Goal: Communication & Community: Answer question/provide support

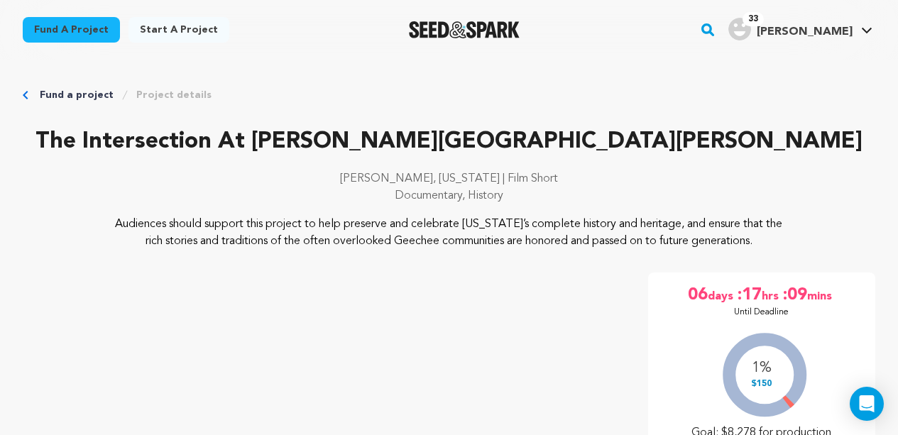
scroll to position [270, 0]
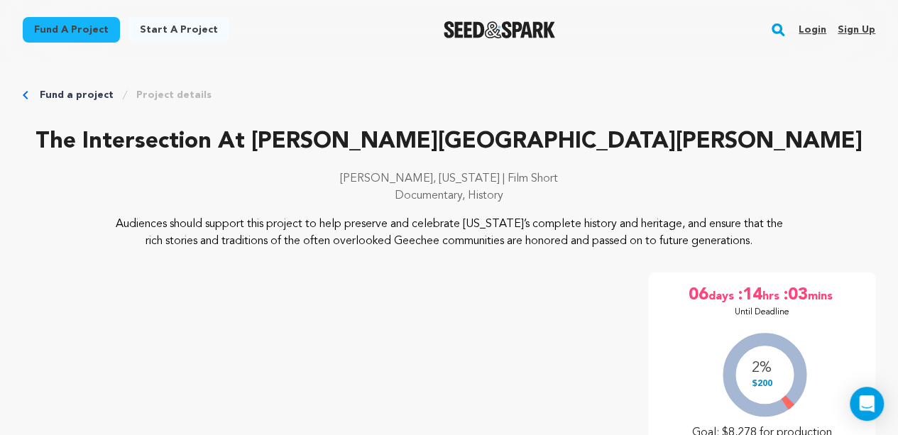
click at [818, 24] on link "Login" at bounding box center [812, 29] width 28 height 23
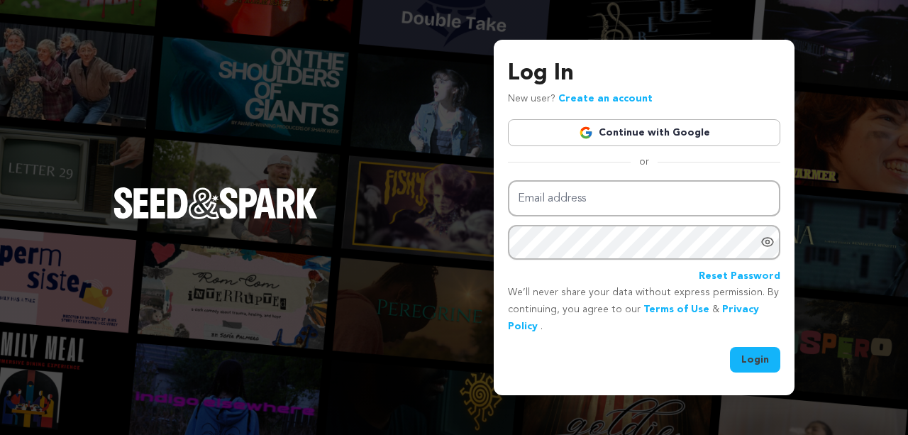
click at [624, 132] on link "Continue with Google" at bounding box center [644, 132] width 272 height 27
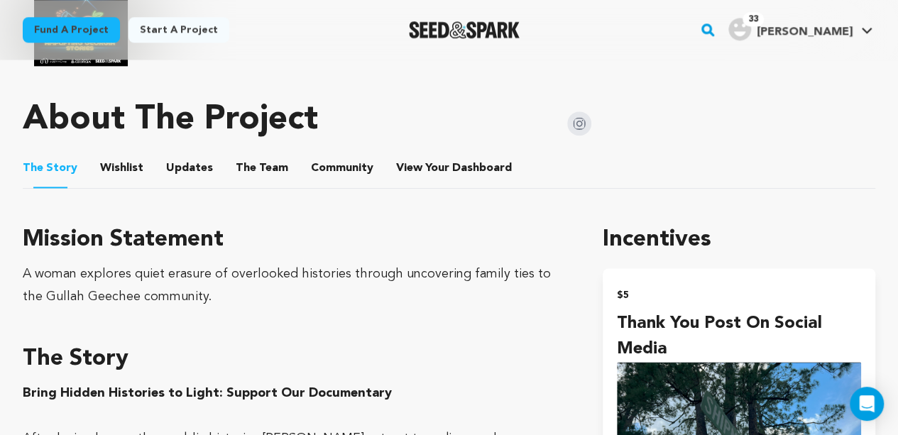
scroll to position [785, 0]
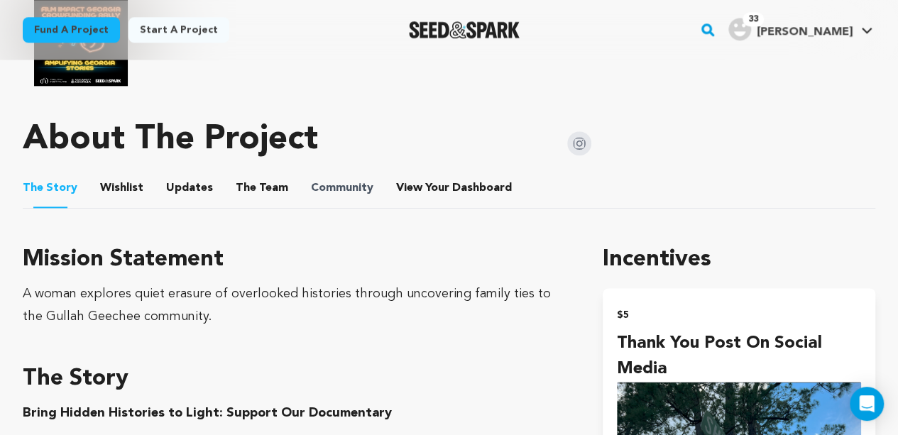
click at [353, 195] on span "Community" at bounding box center [342, 188] width 62 height 17
click at [348, 182] on button "Community" at bounding box center [342, 191] width 34 height 34
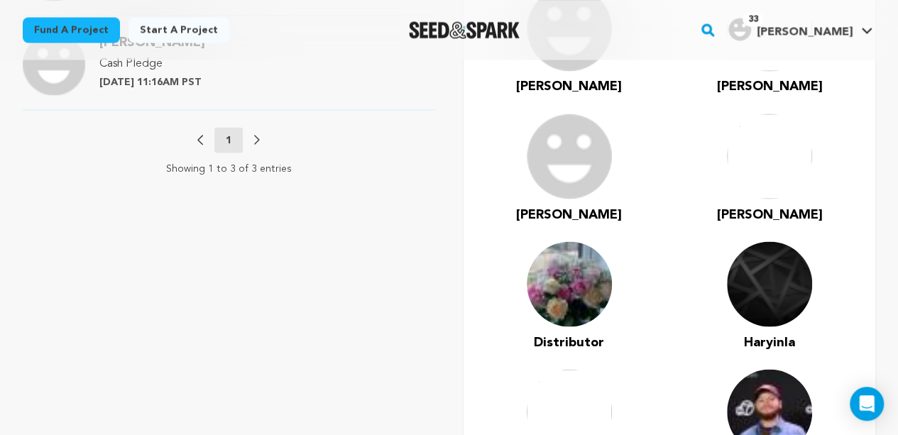
scroll to position [1248, 0]
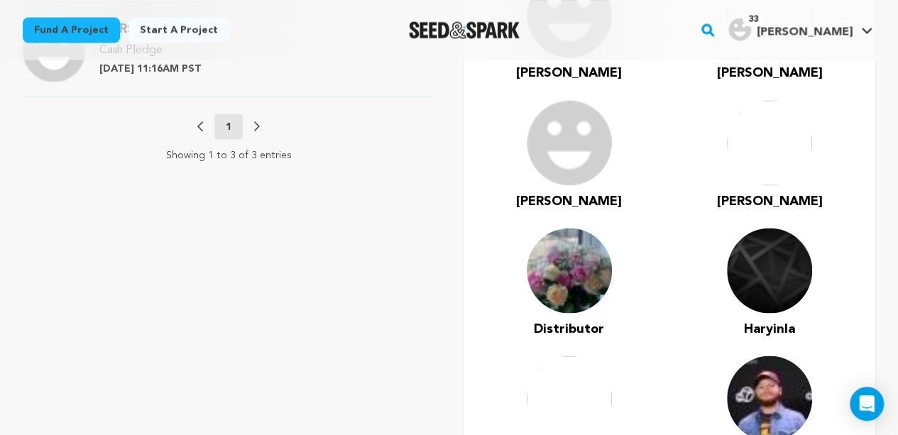
click at [233, 128] on div "Previous 1 Next" at bounding box center [228, 127] width 62 height 26
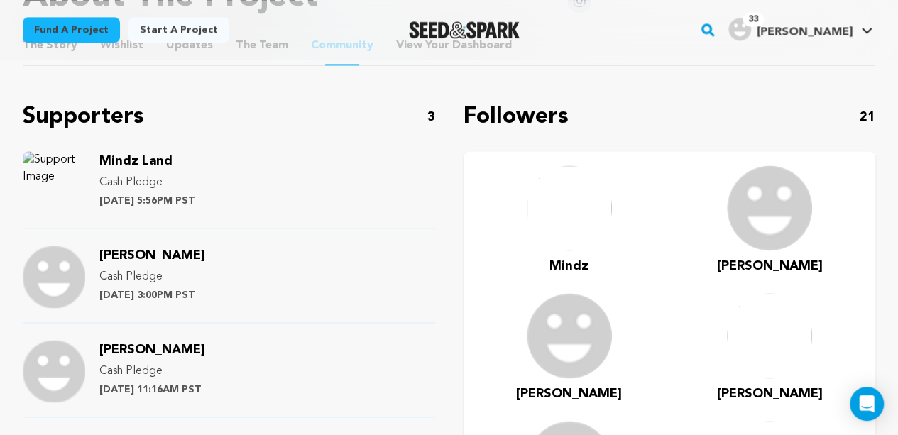
scroll to position [945, 0]
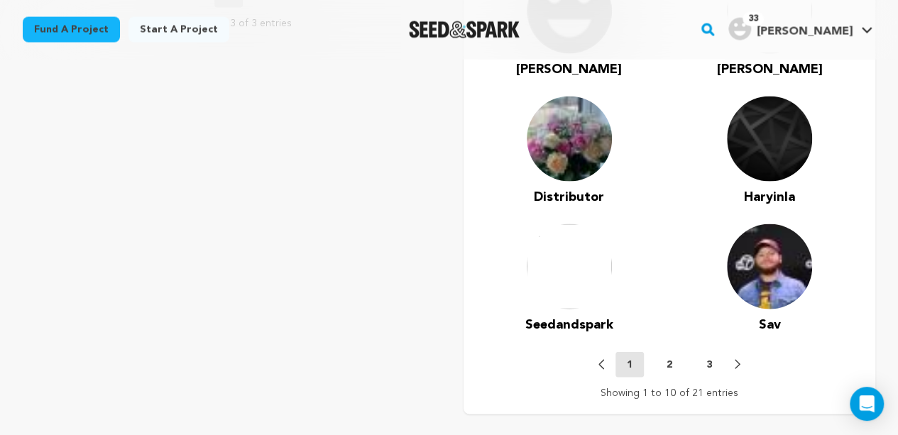
scroll to position [1446, 0]
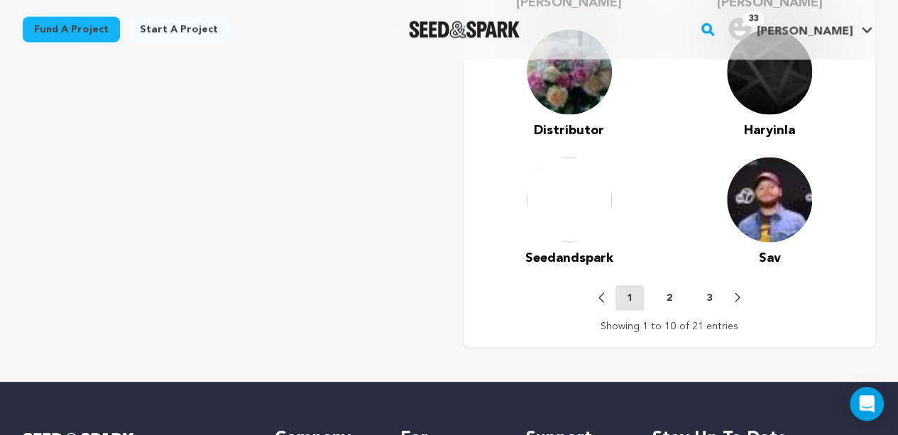
click at [670, 302] on p "2" at bounding box center [669, 298] width 6 height 14
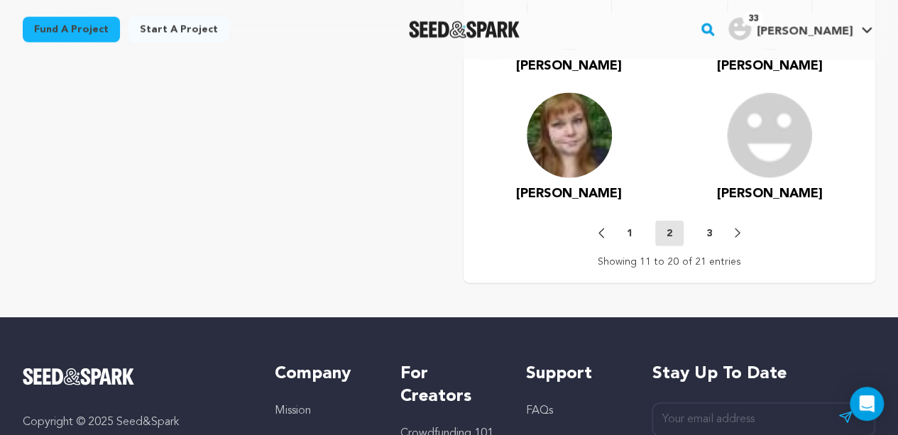
scroll to position [1519, 0]
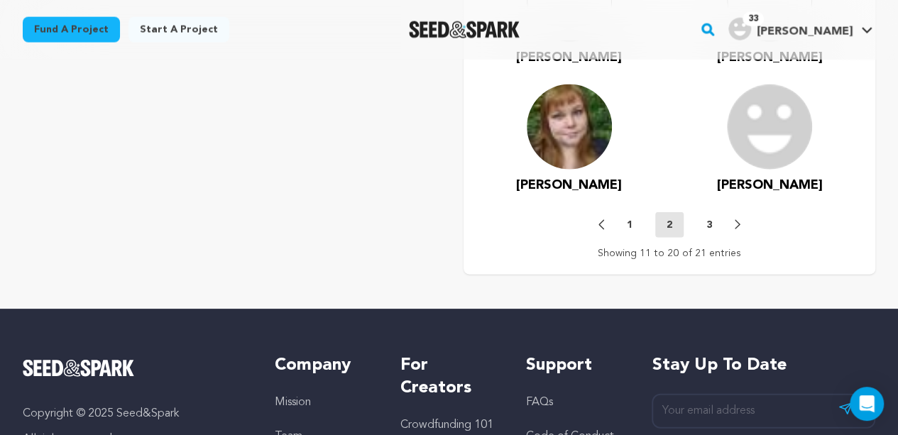
click at [714, 226] on button "3" at bounding box center [709, 225] width 28 height 14
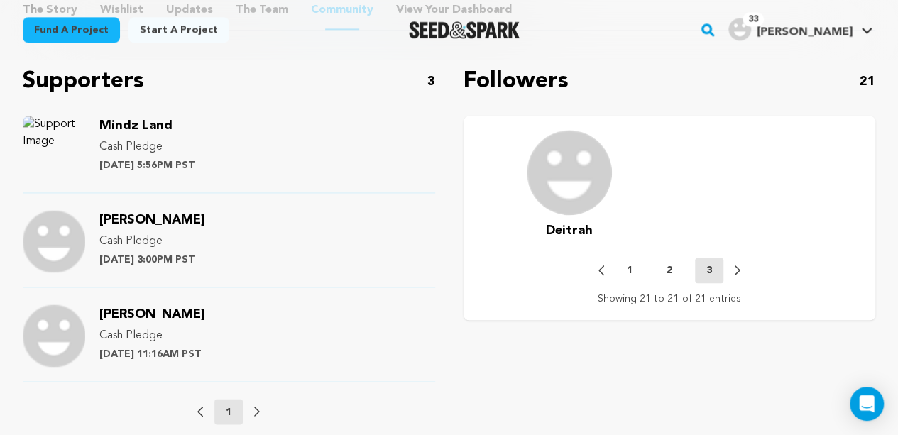
scroll to position [974, 0]
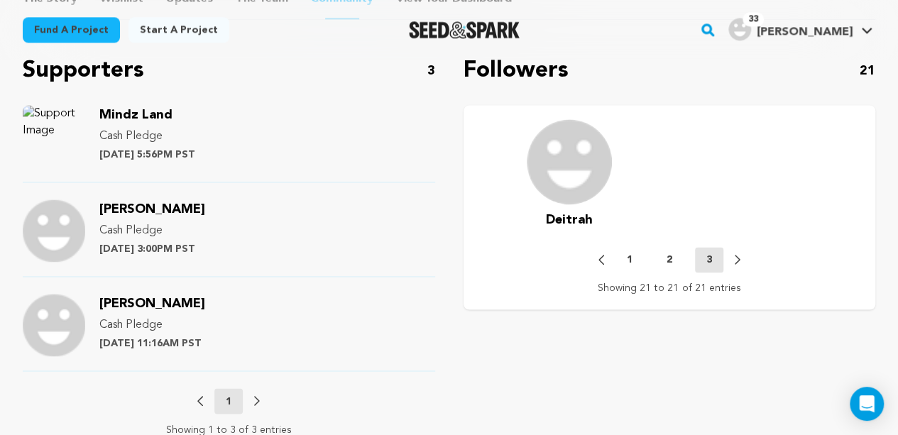
click at [666, 258] on p "2" at bounding box center [669, 260] width 6 height 14
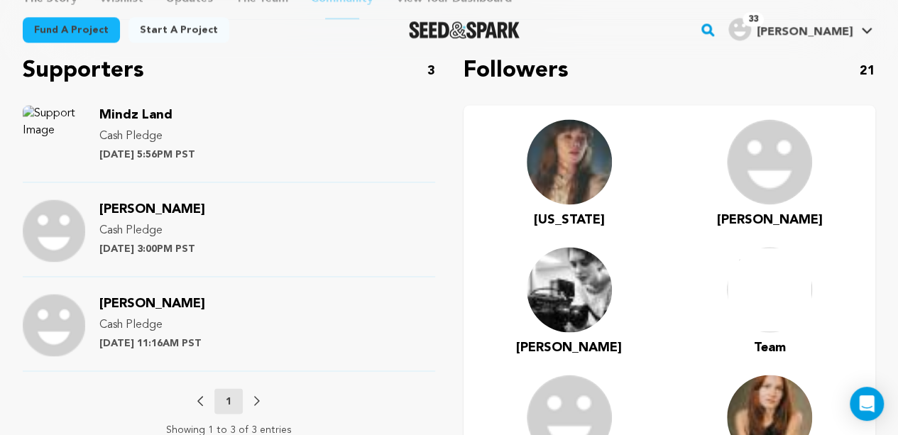
scroll to position [1355, 0]
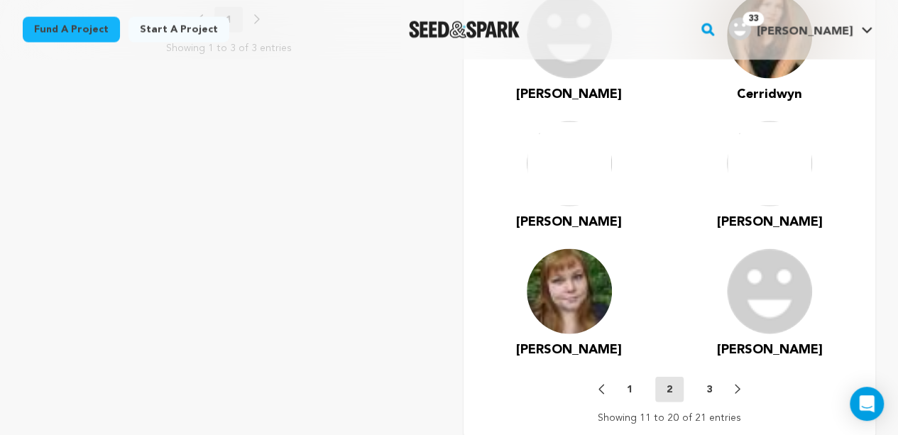
click at [624, 387] on button "1" at bounding box center [629, 389] width 28 height 14
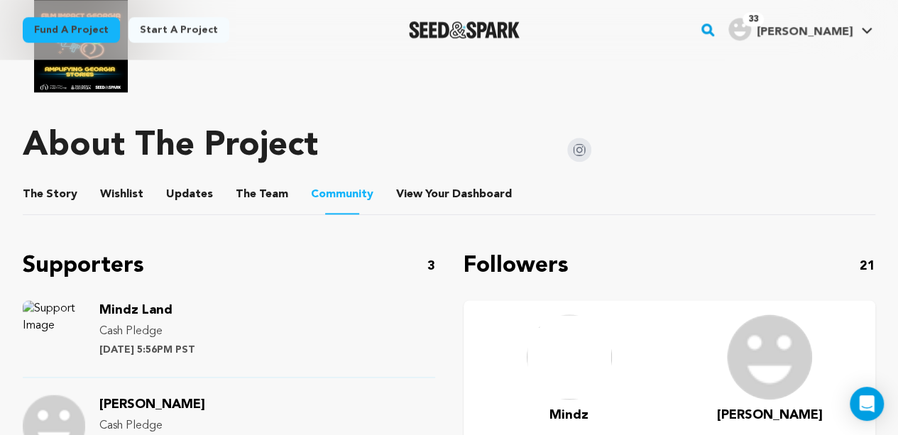
scroll to position [775, 0]
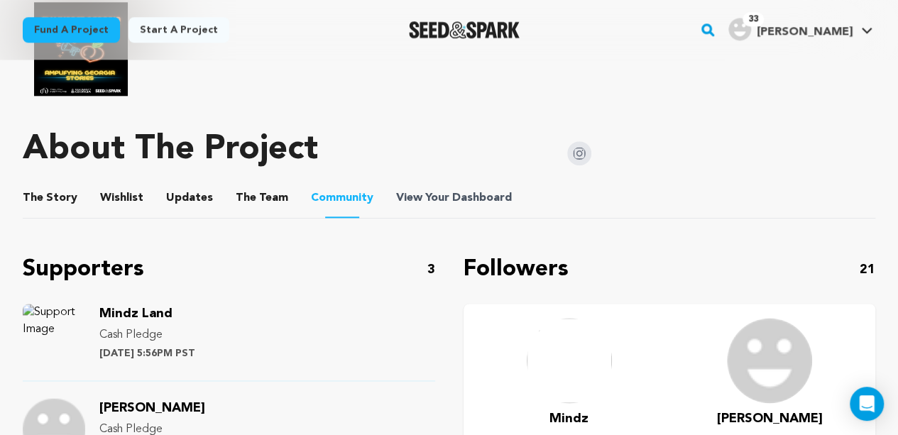
click at [462, 189] on span "Dashboard" at bounding box center [482, 197] width 60 height 17
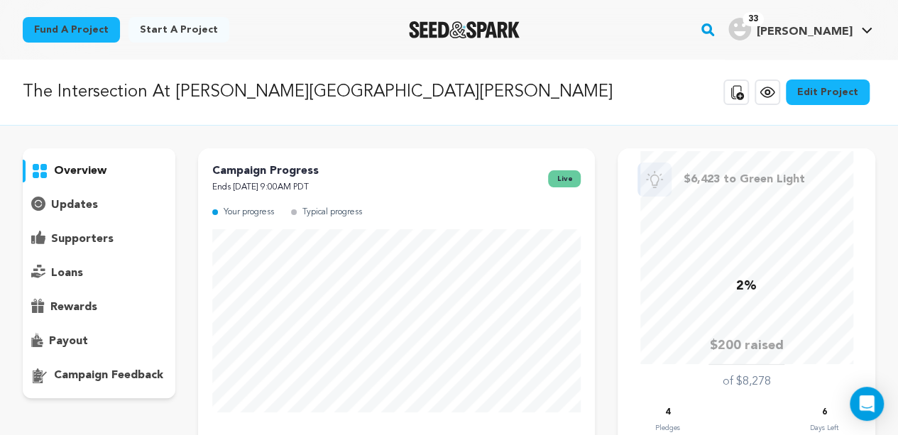
click at [77, 241] on p "supporters" at bounding box center [82, 239] width 62 height 17
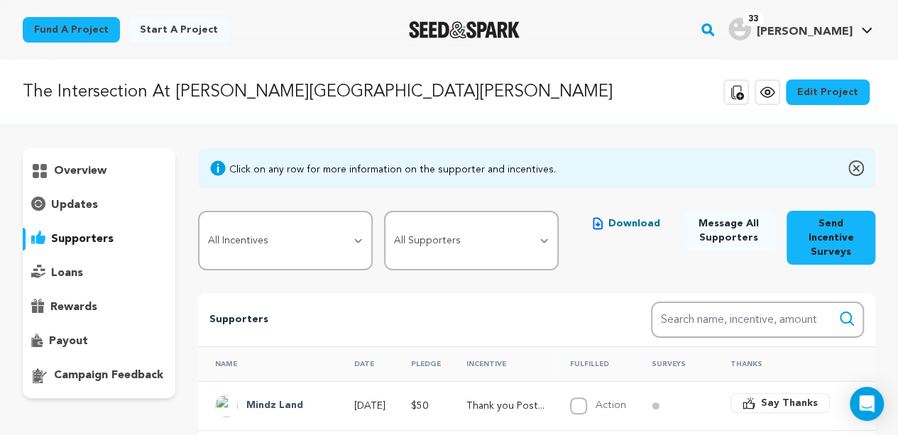
click at [76, 171] on p "overview" at bounding box center [80, 171] width 53 height 17
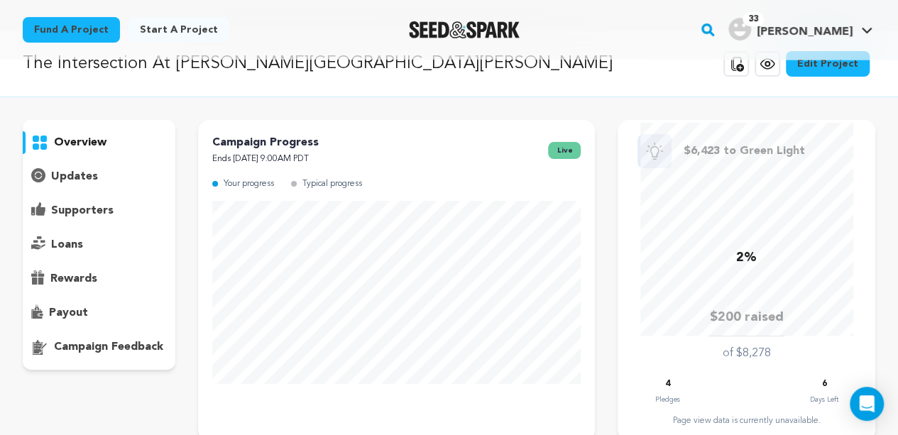
scroll to position [57, 0]
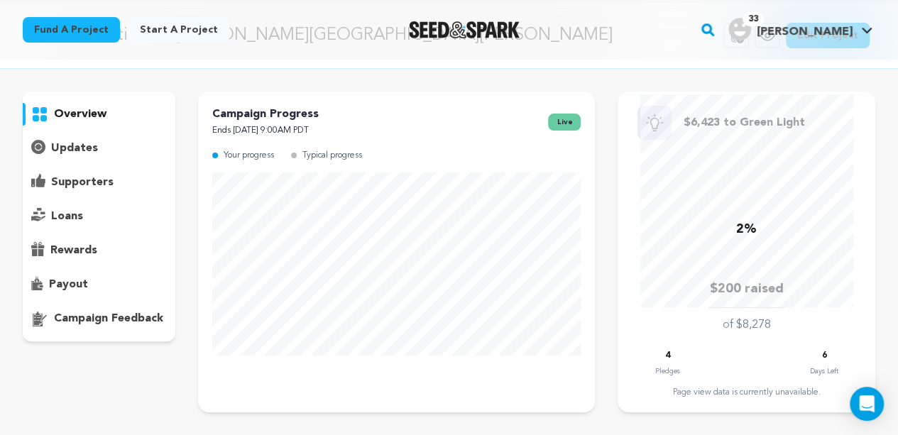
click at [68, 219] on p "loans" at bounding box center [67, 216] width 32 height 17
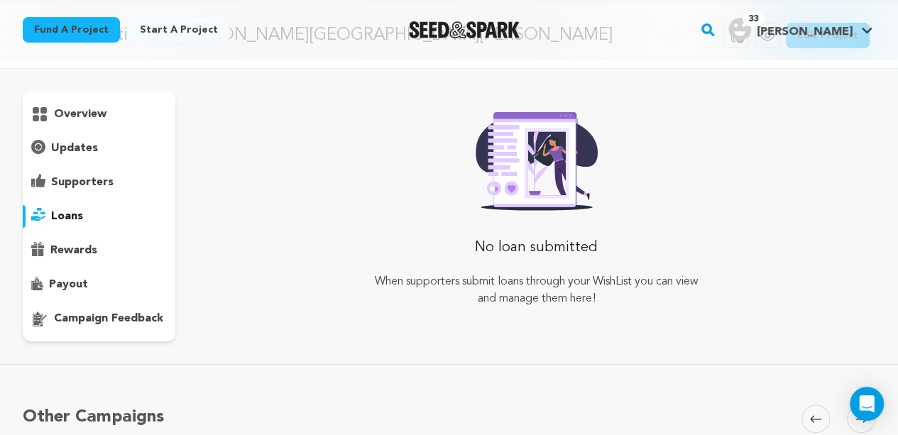
click at [95, 148] on p "updates" at bounding box center [74, 148] width 47 height 17
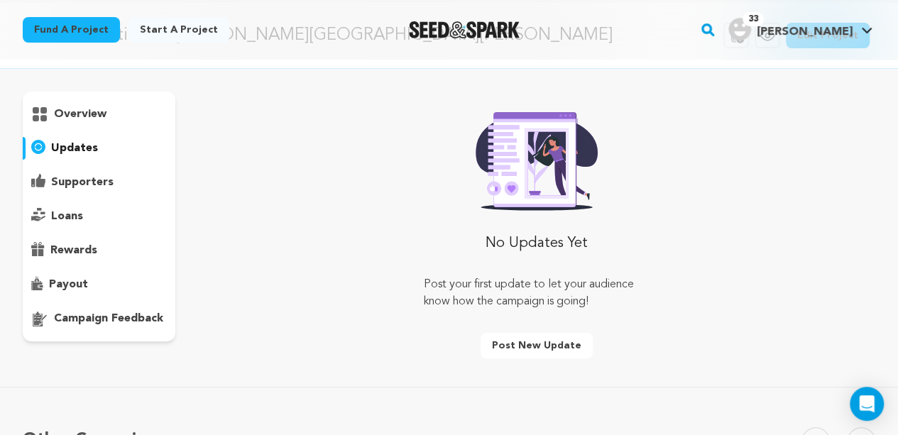
click at [94, 115] on p "overview" at bounding box center [80, 114] width 53 height 17
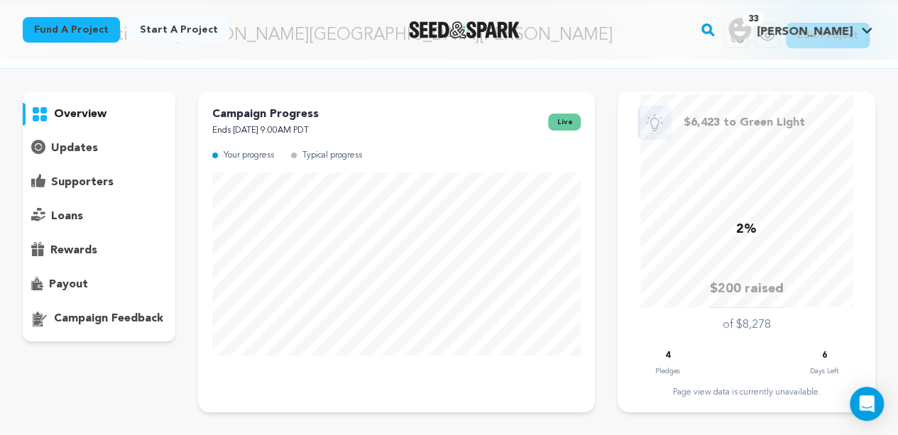
click at [85, 180] on p "supporters" at bounding box center [82, 182] width 62 height 17
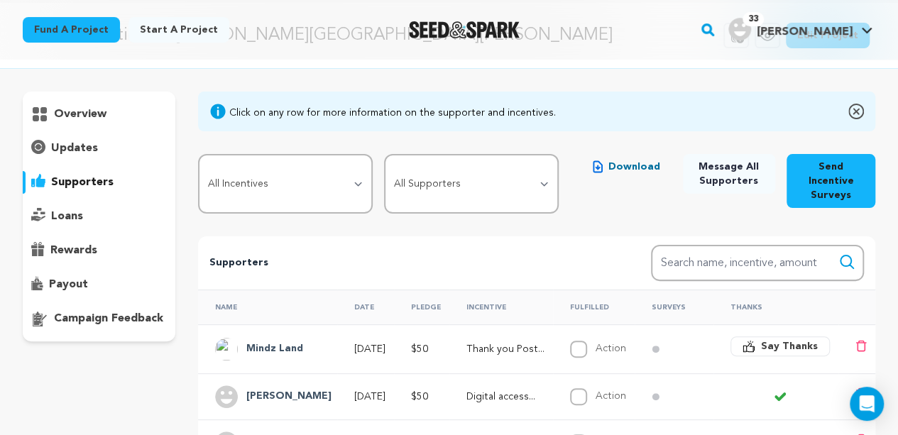
click at [81, 147] on p "updates" at bounding box center [74, 148] width 47 height 17
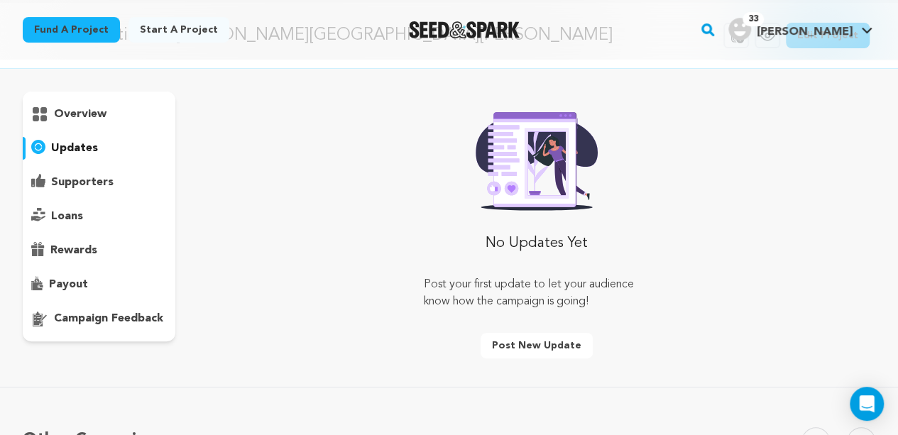
click at [89, 181] on p "supporters" at bounding box center [82, 182] width 62 height 17
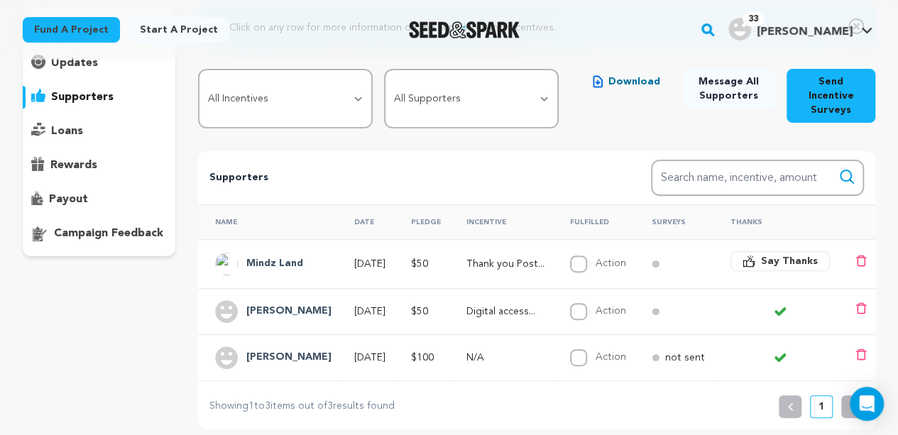
scroll to position [265, 0]
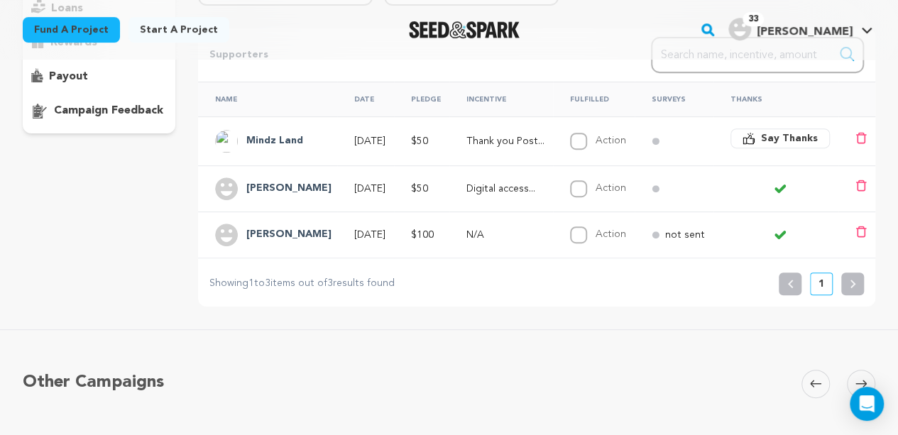
click at [895, 83] on div "Name Date Pledge Incentive Fulfilled Surveys Thanks Mindz Land [DATE] $50" at bounding box center [536, 169] width 722 height 187
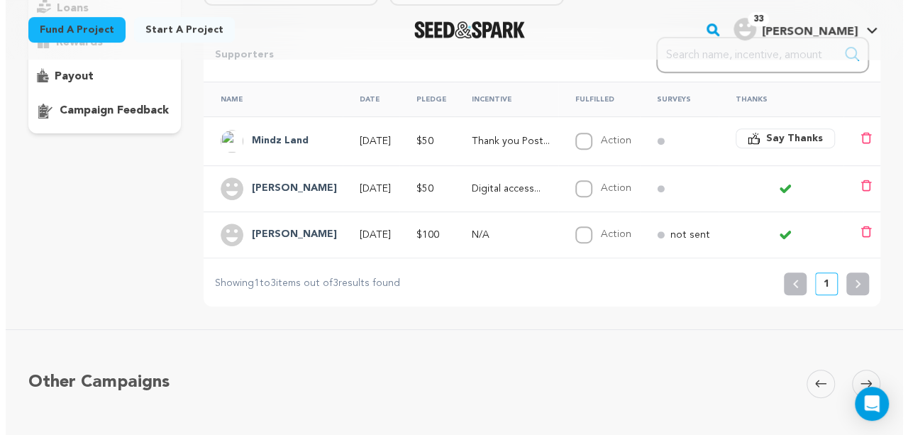
scroll to position [0, 0]
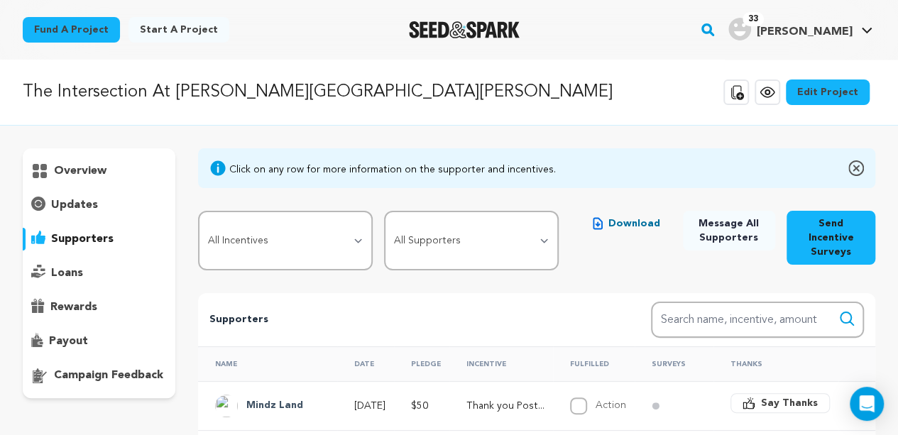
click at [780, 397] on span "Say Thanks" at bounding box center [789, 403] width 57 height 14
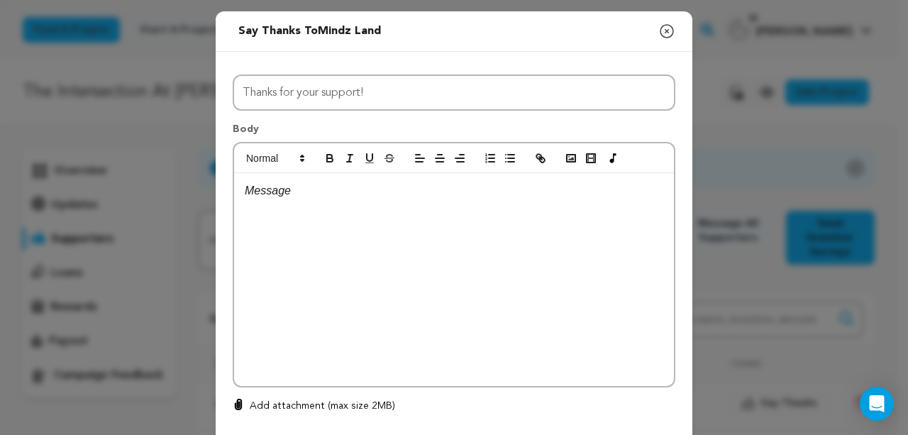
click at [351, 205] on div at bounding box center [454, 279] width 440 height 213
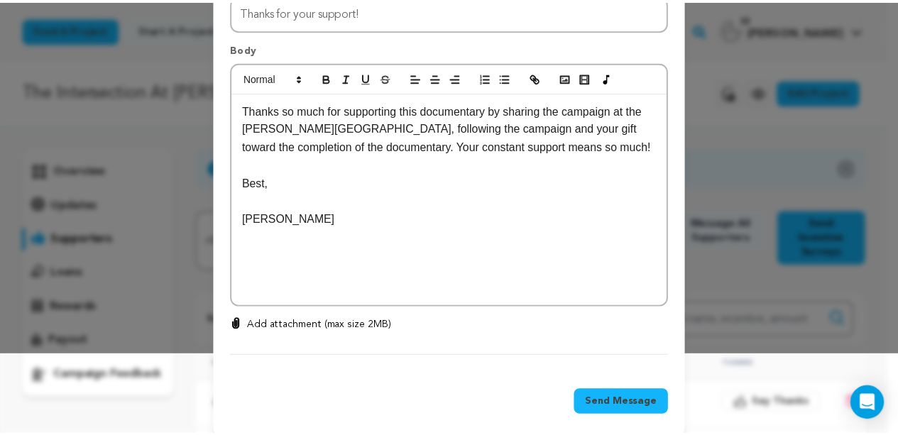
scroll to position [94, 0]
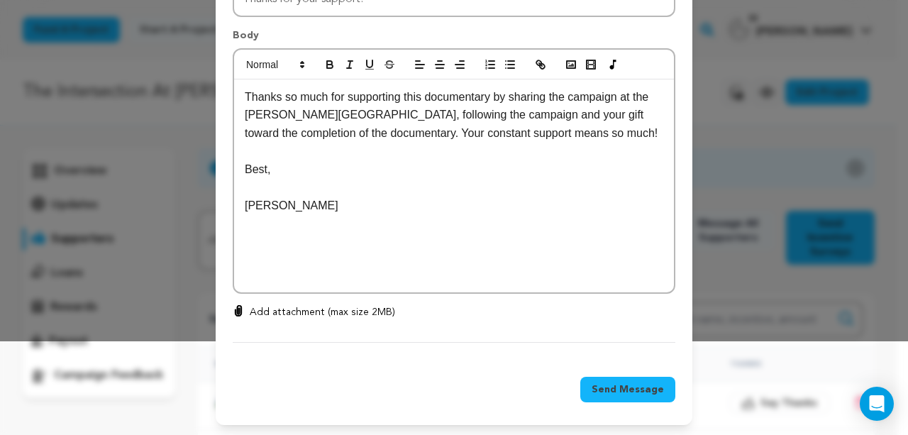
click at [627, 383] on span "Send Message" at bounding box center [628, 389] width 72 height 14
